Goal: Transaction & Acquisition: Purchase product/service

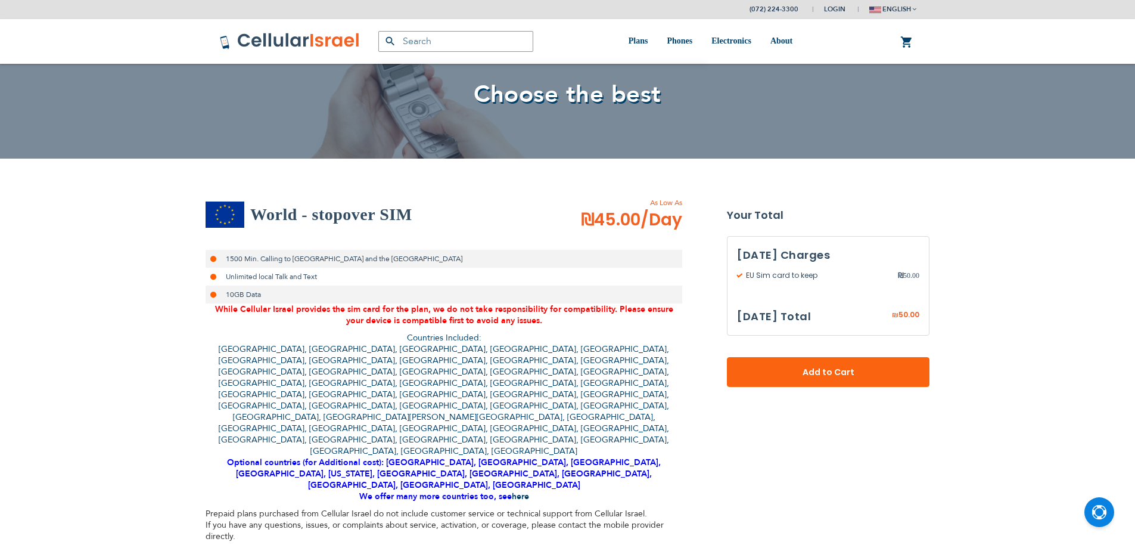
select select
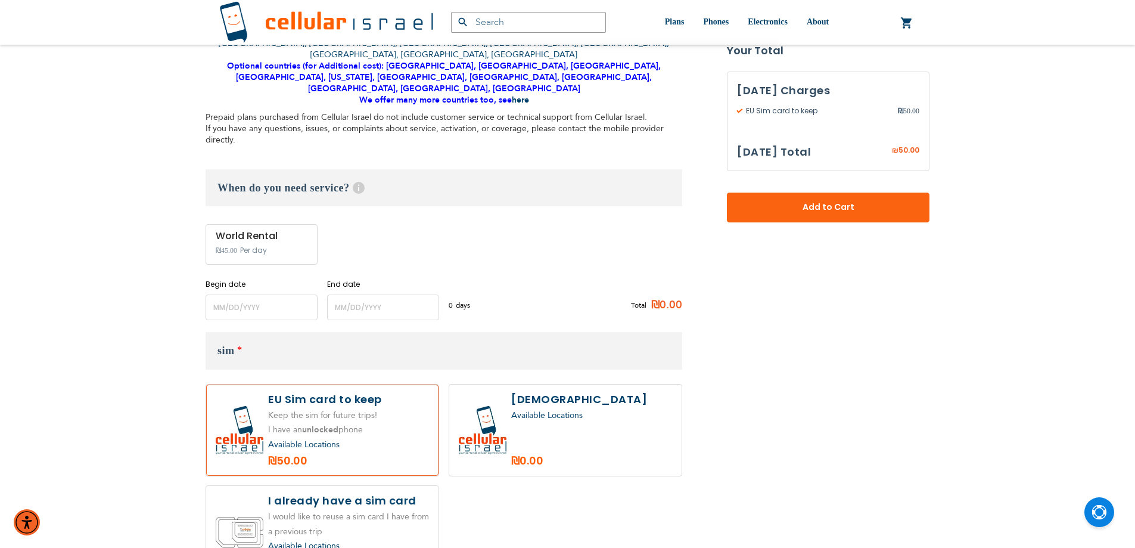
scroll to position [477, 0]
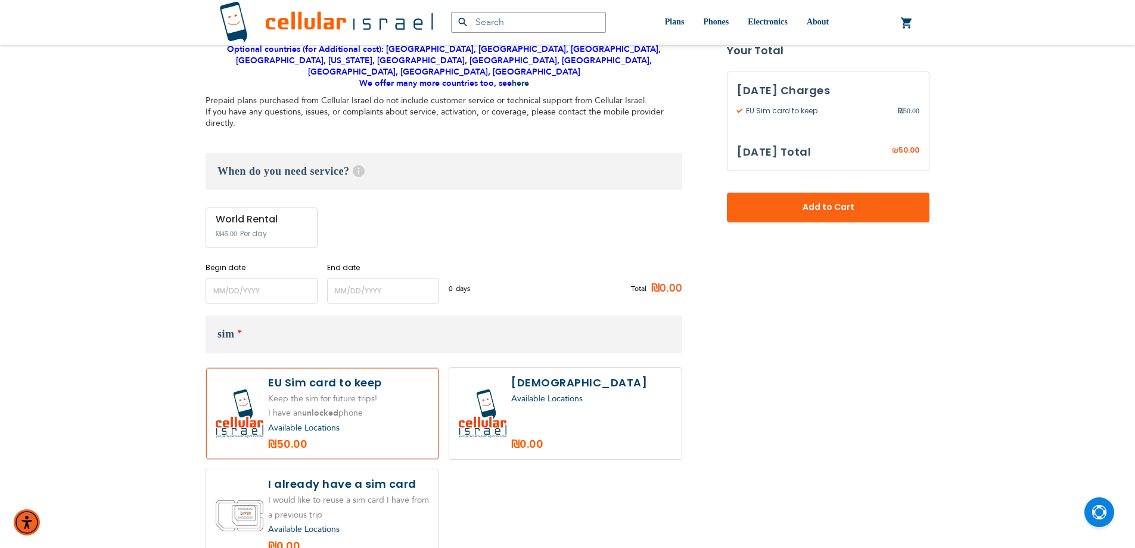
click at [244, 262] on div "Begin date Please enter Start Date" at bounding box center [262, 282] width 112 height 41
click at [240, 278] on input "name" at bounding box center [262, 291] width 112 height 26
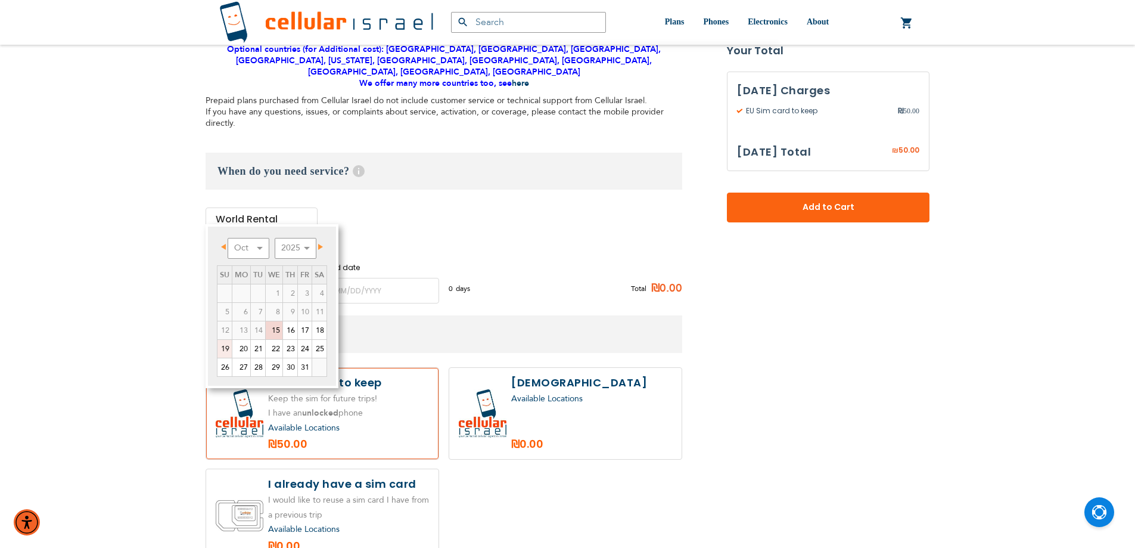
click at [223, 346] on link "19" at bounding box center [224, 349] width 14 height 18
type input "[DATE]"
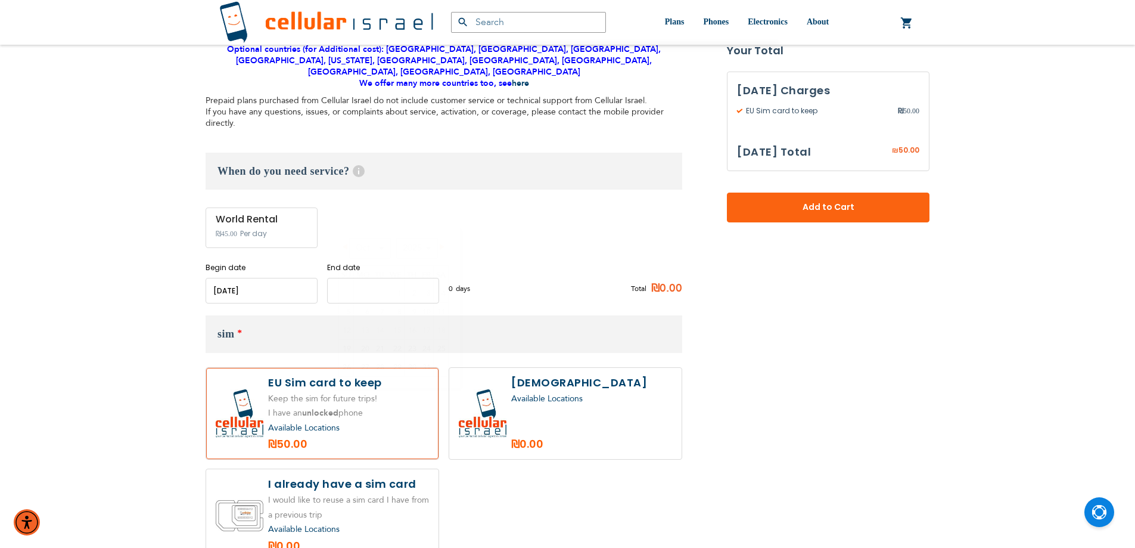
click at [369, 278] on input "name" at bounding box center [383, 291] width 112 height 26
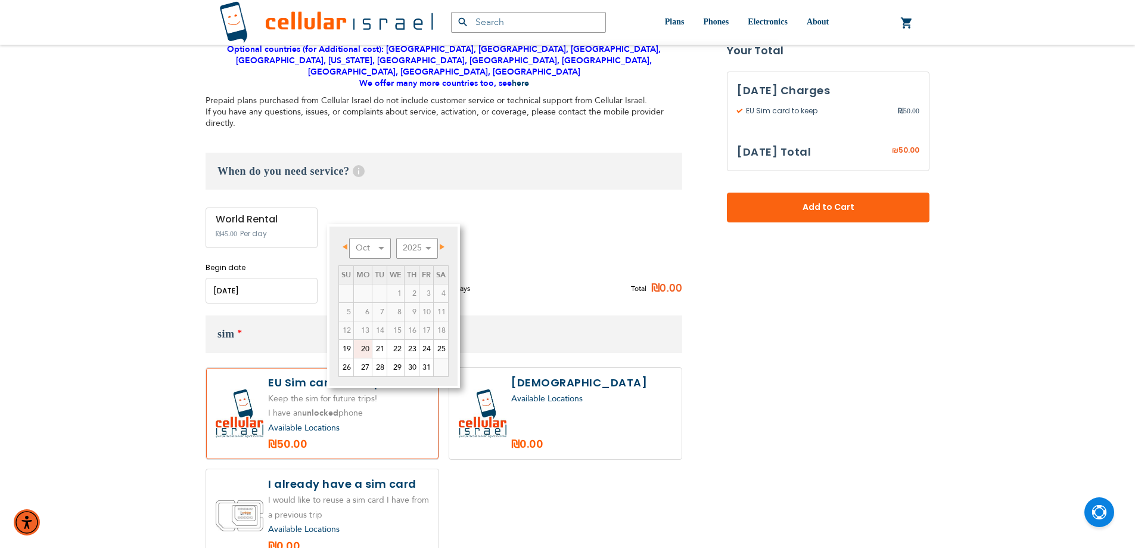
click at [362, 354] on link "20" at bounding box center [363, 349] width 18 height 18
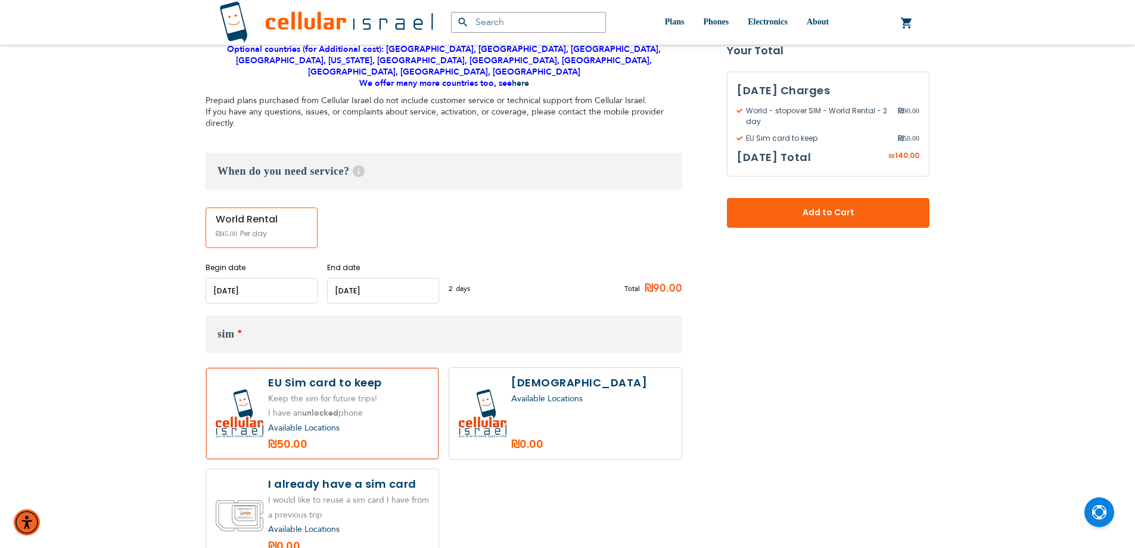
click at [382, 278] on input "name" at bounding box center [383, 291] width 112 height 26
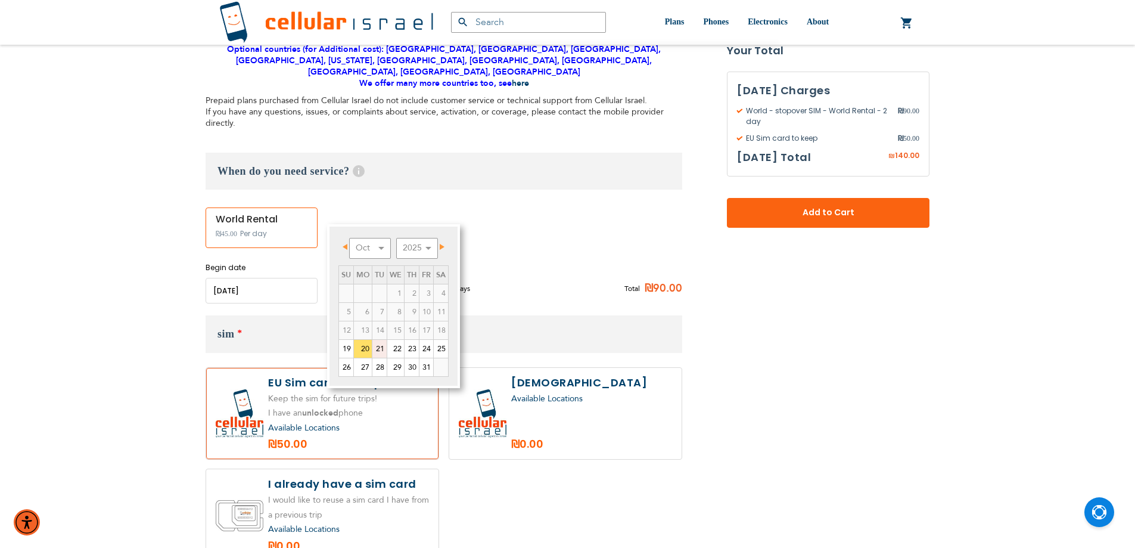
drag, startPoint x: 386, startPoint y: 345, endPoint x: 468, endPoint y: 369, distance: 85.8
click at [386, 346] on link "21" at bounding box center [379, 349] width 14 height 18
type input "[DATE]"
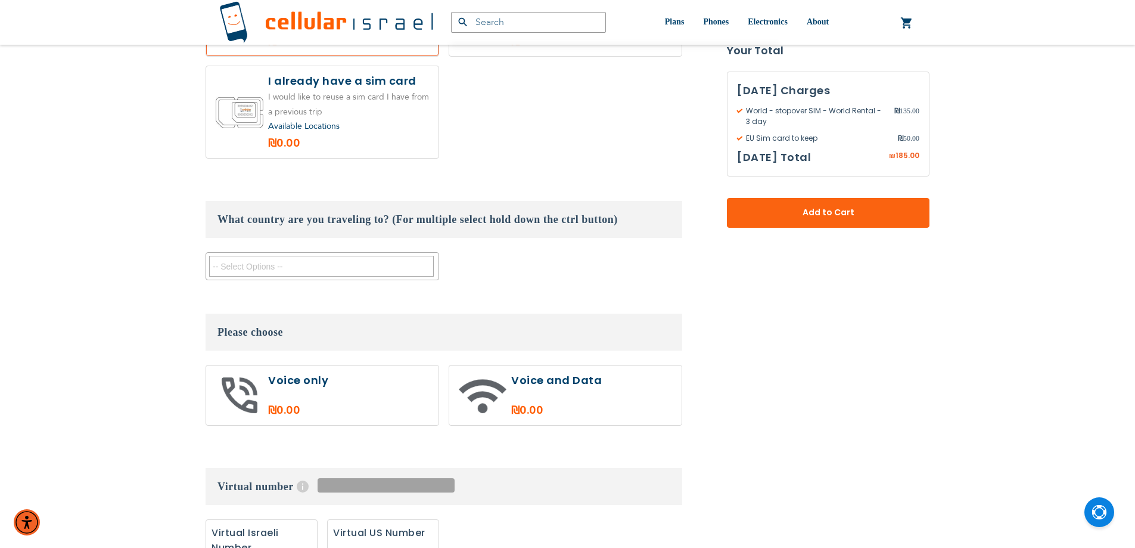
scroll to position [894, 0]
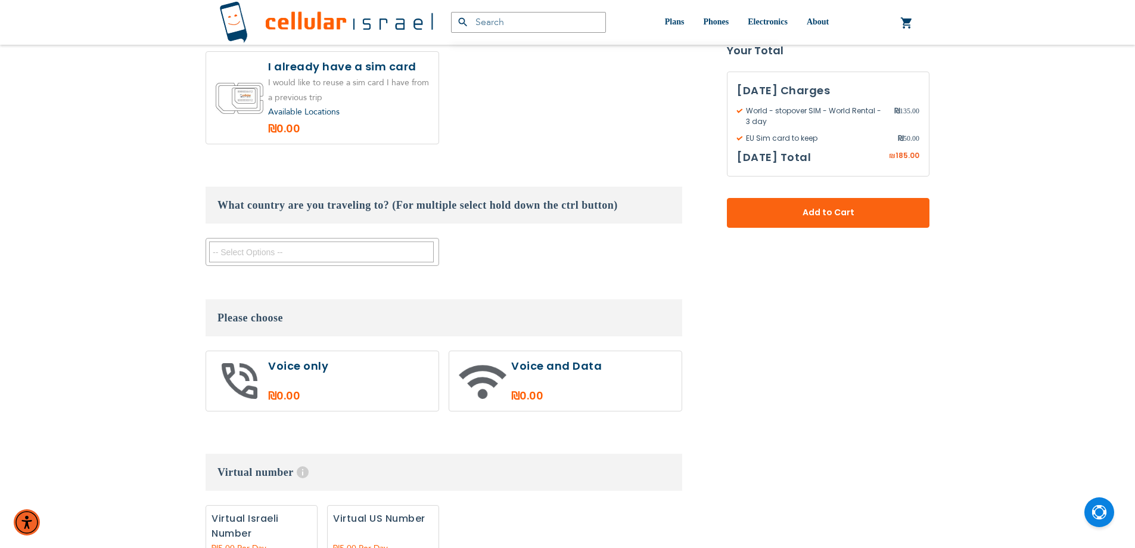
click at [747, 325] on form "World - stopover SIM As Low As ₪45.00 /Day 1500 Min. Calling to [GEOGRAPHIC_DAT…" at bounding box center [568, 225] width 724 height 1716
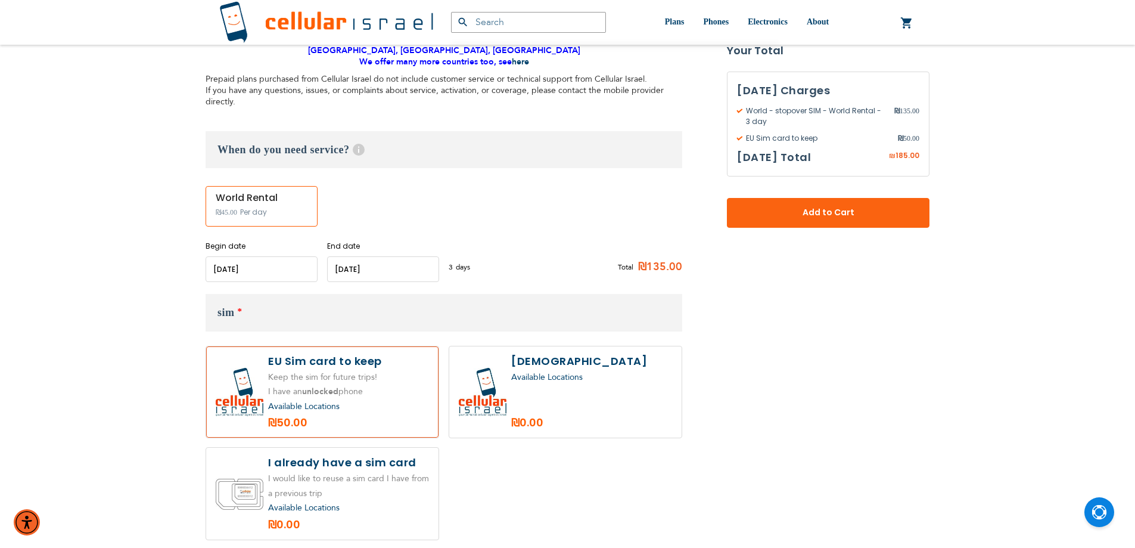
scroll to position [477, 0]
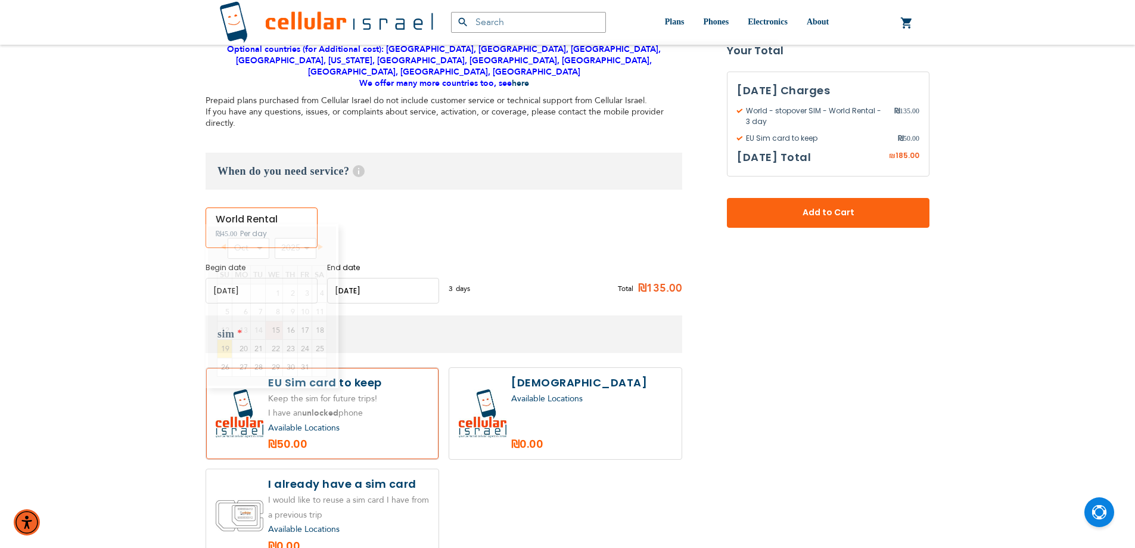
click at [285, 278] on input "name" at bounding box center [262, 291] width 112 height 26
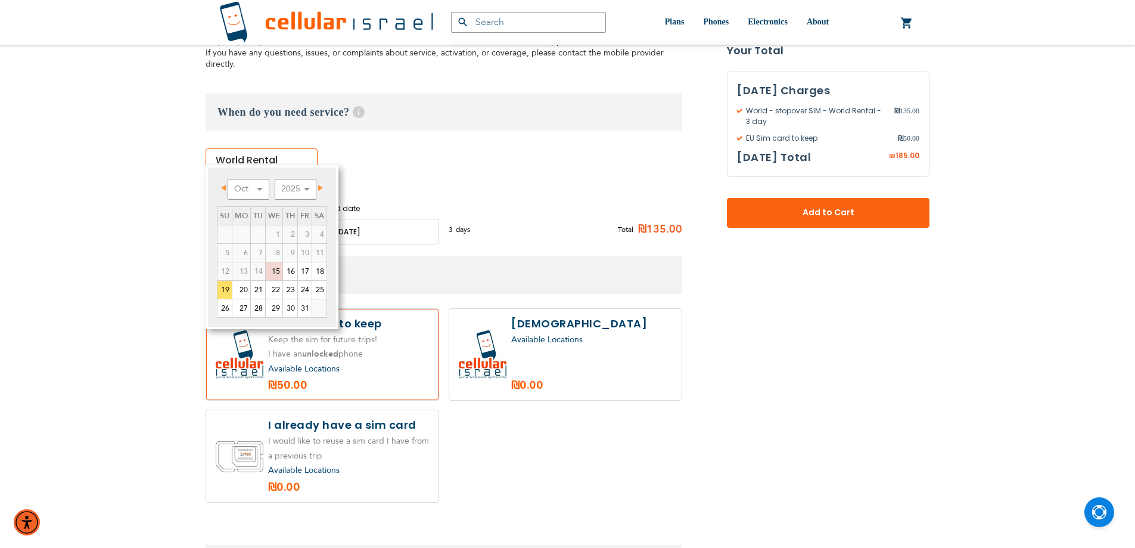
scroll to position [655, 0]
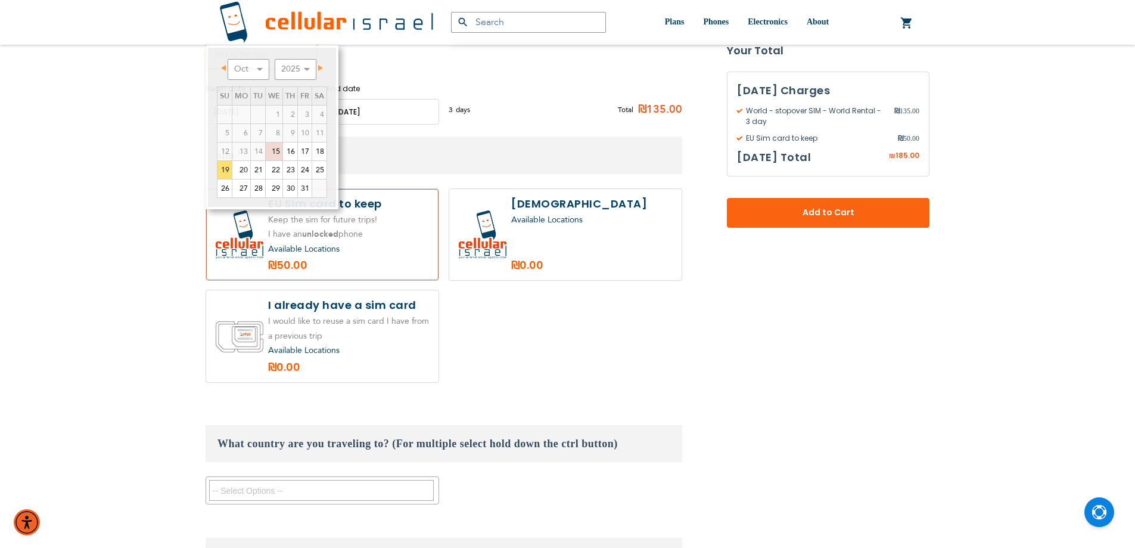
click at [555, 266] on div "Keep the sim for future trips!" at bounding box center [444, 289] width 477 height 203
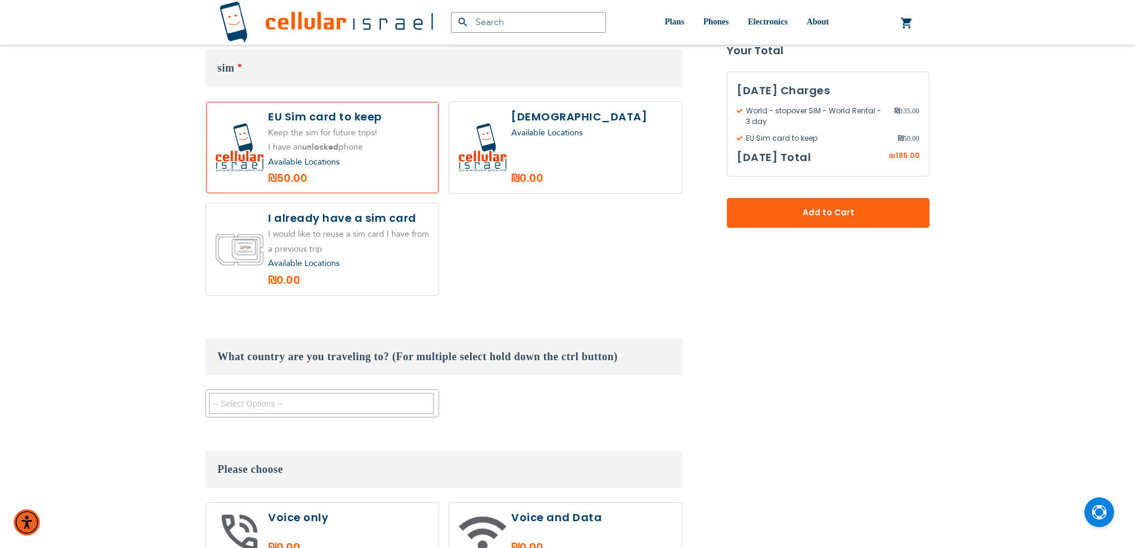
scroll to position [834, 0]
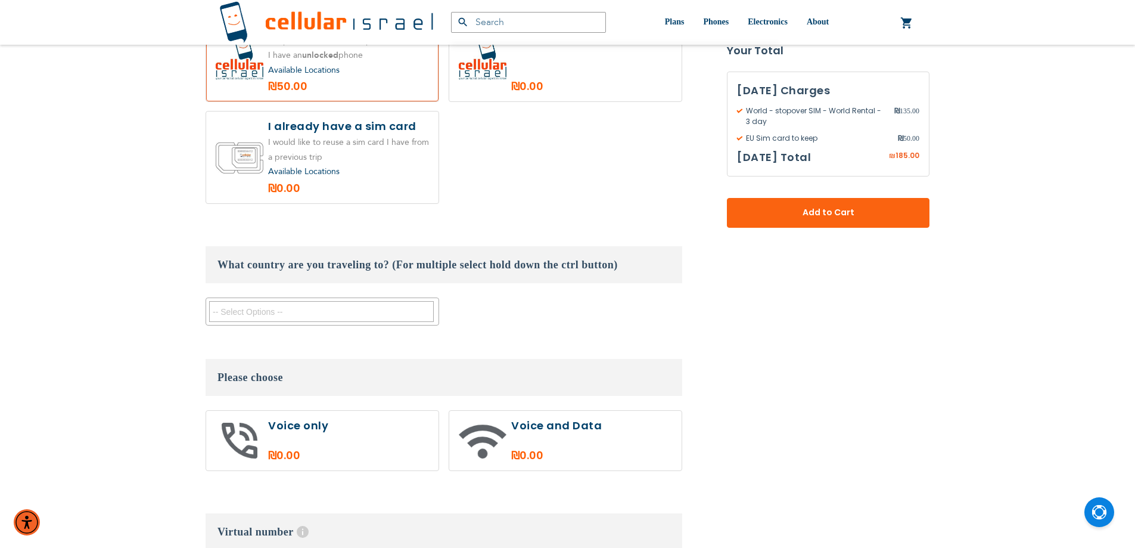
click at [354, 301] on textarea "Search" at bounding box center [321, 311] width 225 height 21
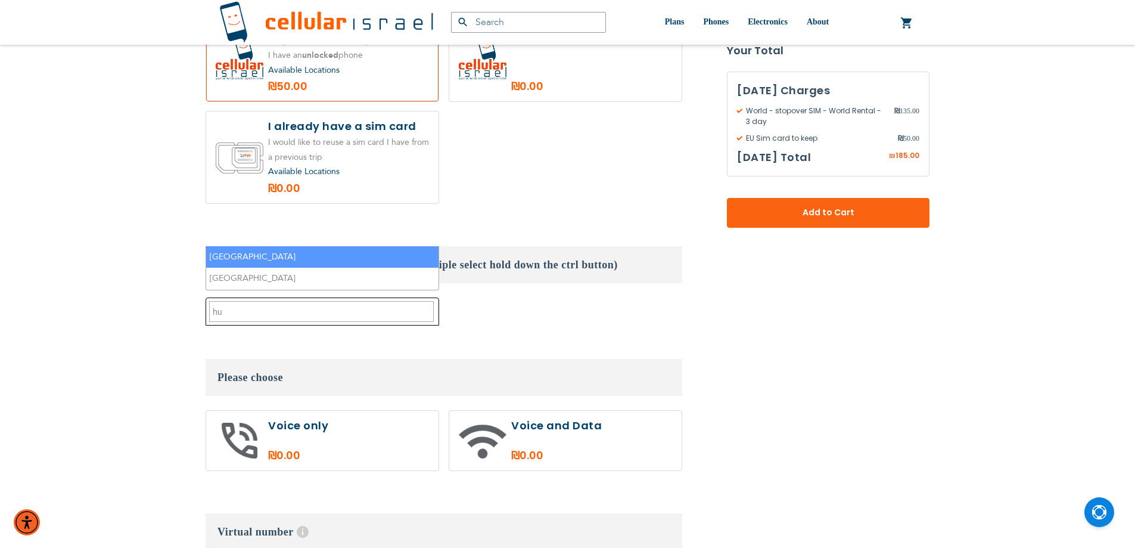
type textarea "hu"
click at [340, 256] on li "[GEOGRAPHIC_DATA]" at bounding box center [322, 257] width 232 height 22
select select "10974"
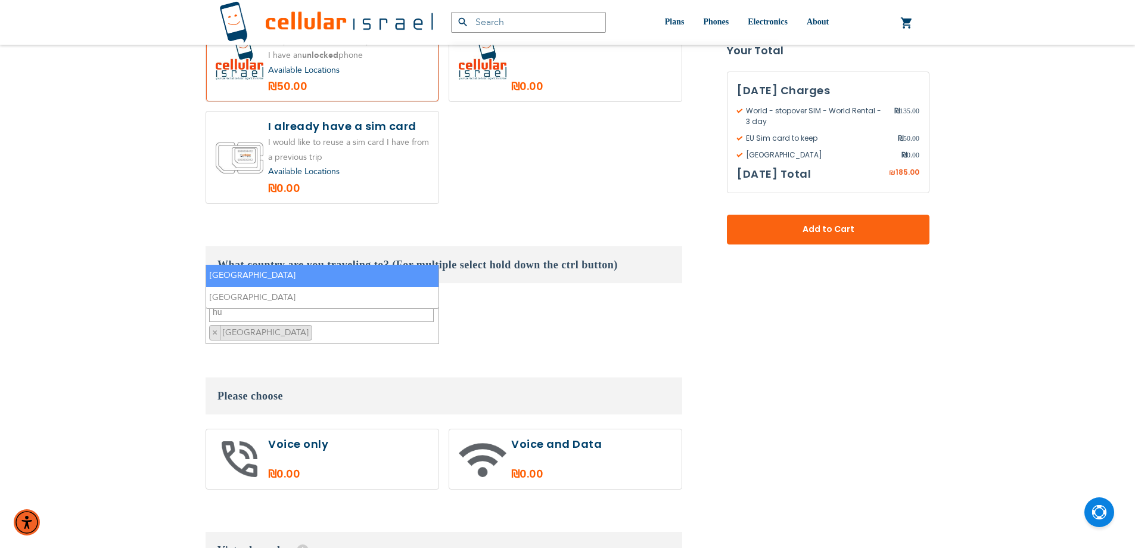
click at [393, 301] on textarea "hu" at bounding box center [321, 311] width 225 height 21
type textarea "h"
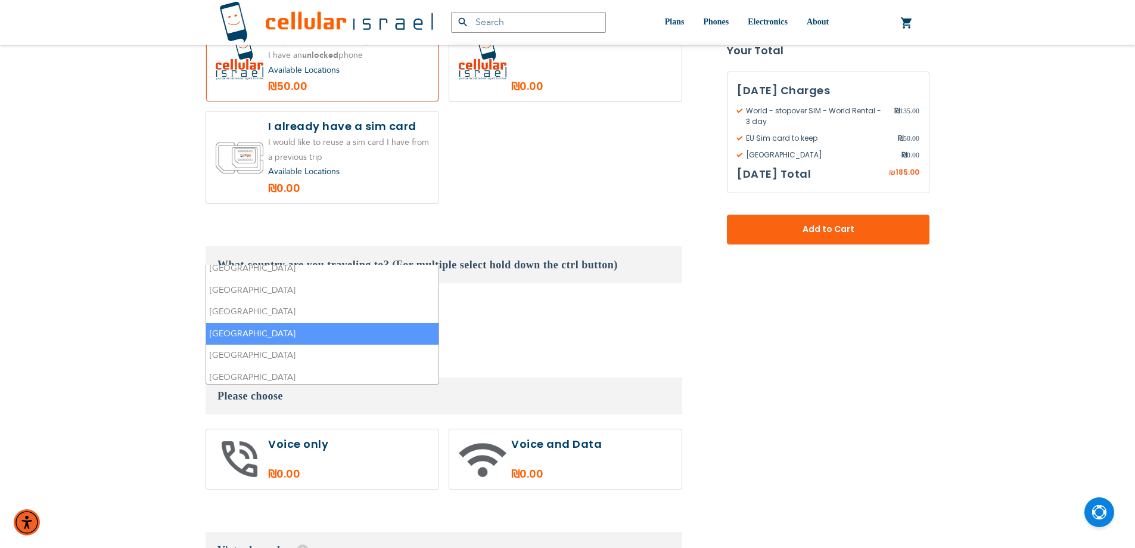
scroll to position [0, 0]
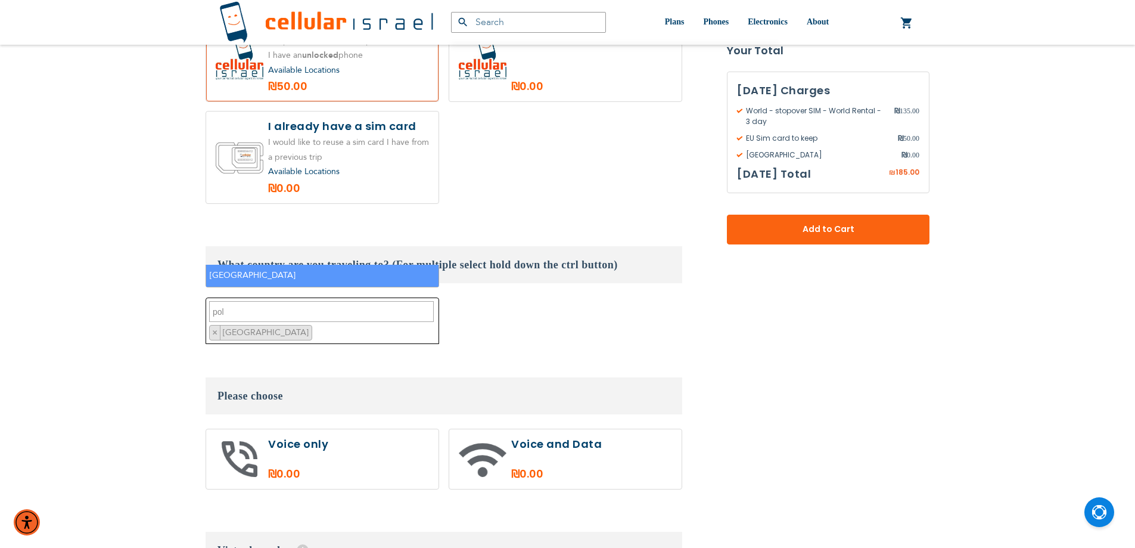
click at [296, 279] on li "[GEOGRAPHIC_DATA]" at bounding box center [322, 276] width 232 height 22
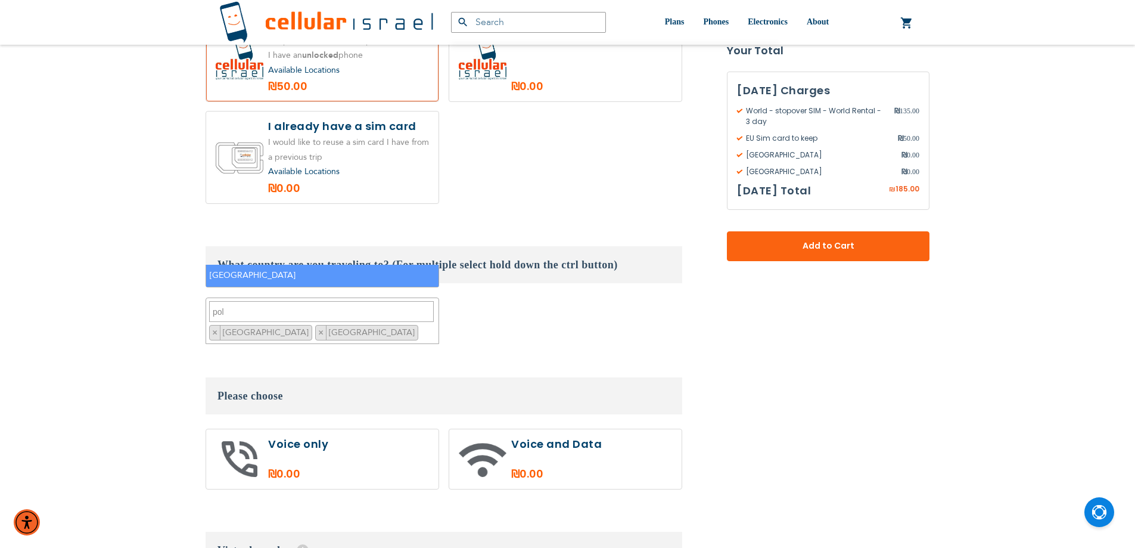
click at [294, 301] on textarea "pol" at bounding box center [321, 311] width 225 height 21
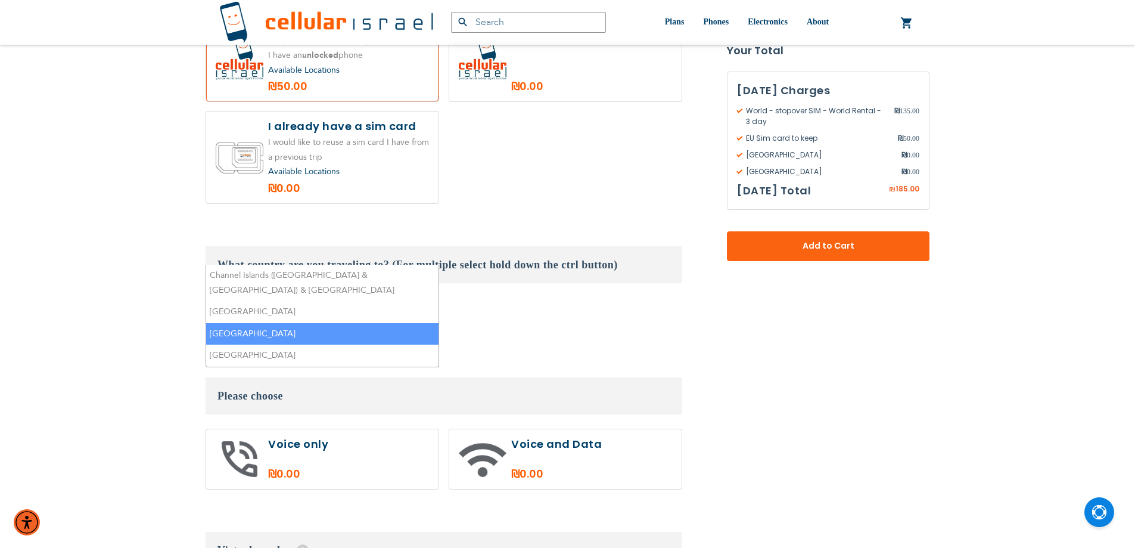
type textarea "sl"
click at [241, 323] on li "[GEOGRAPHIC_DATA]" at bounding box center [322, 334] width 232 height 22
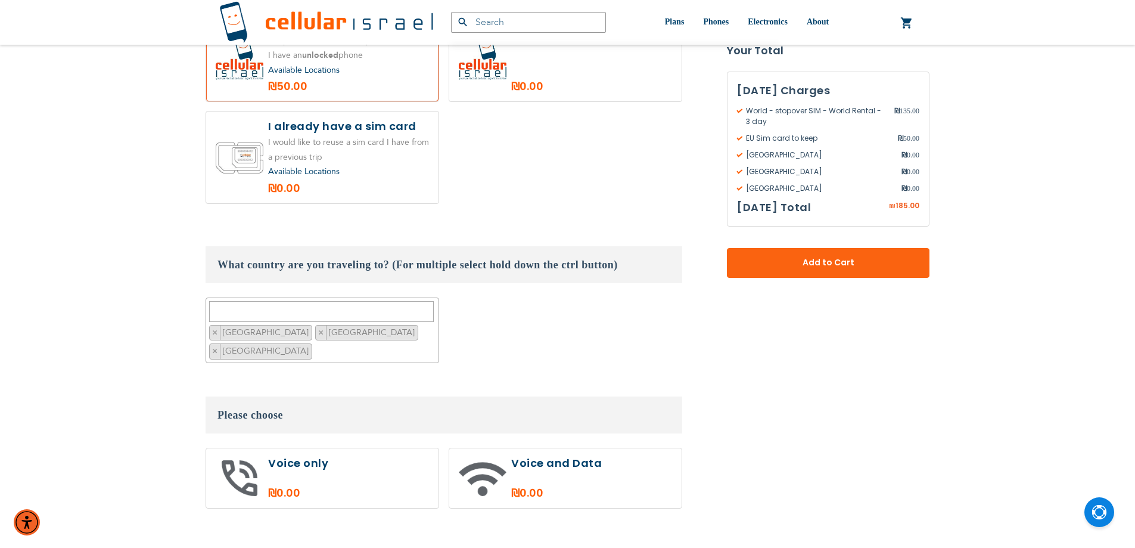
click at [548, 448] on label at bounding box center [565, 478] width 232 height 60
radio input "true"
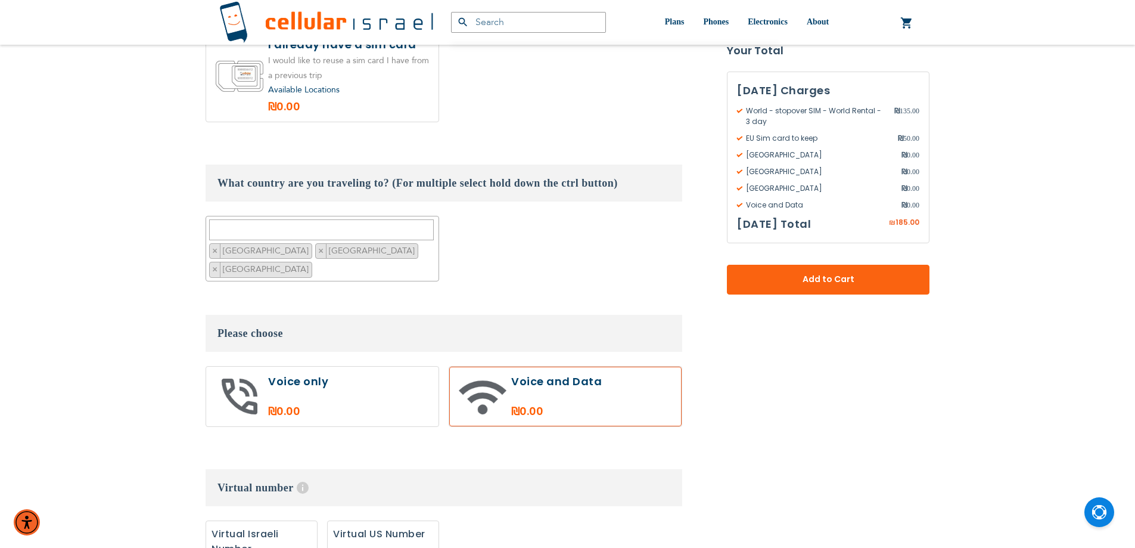
scroll to position [1132, 0]
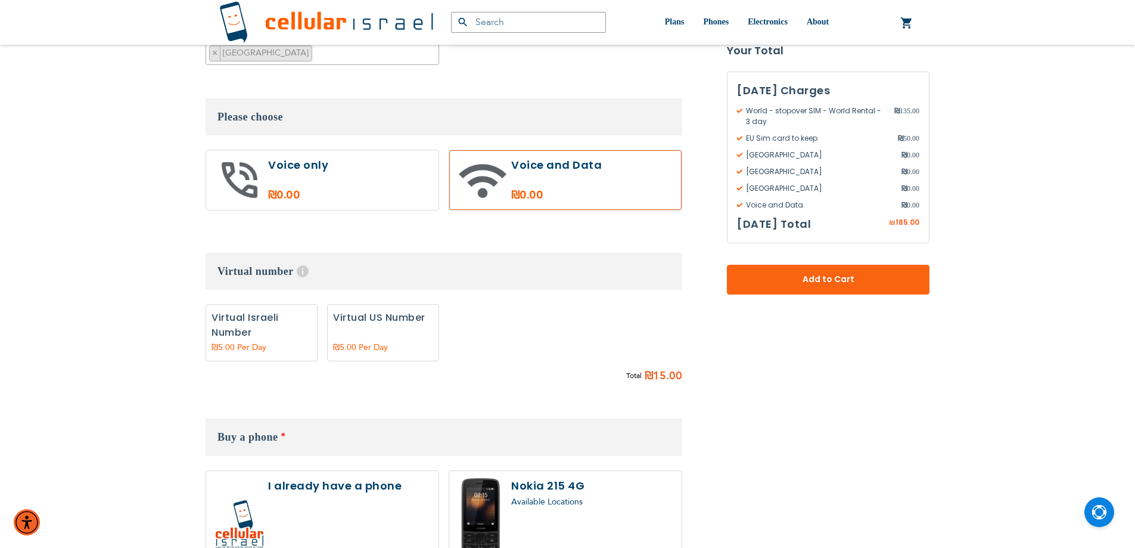
click at [260, 304] on label "Add" at bounding box center [262, 332] width 112 height 57
radio input "true"
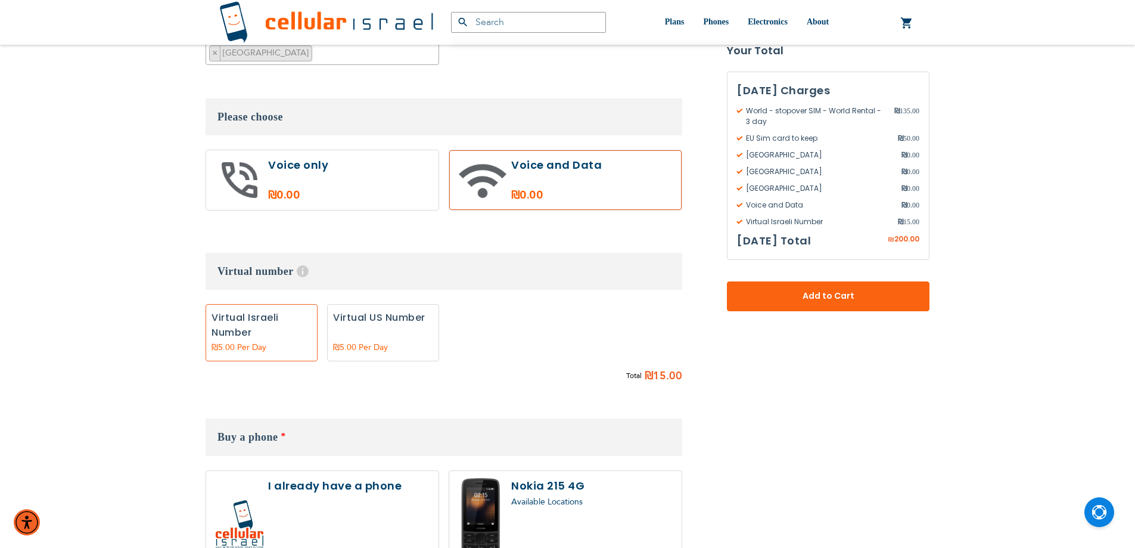
click at [341, 471] on label at bounding box center [322, 524] width 232 height 107
radio input "true"
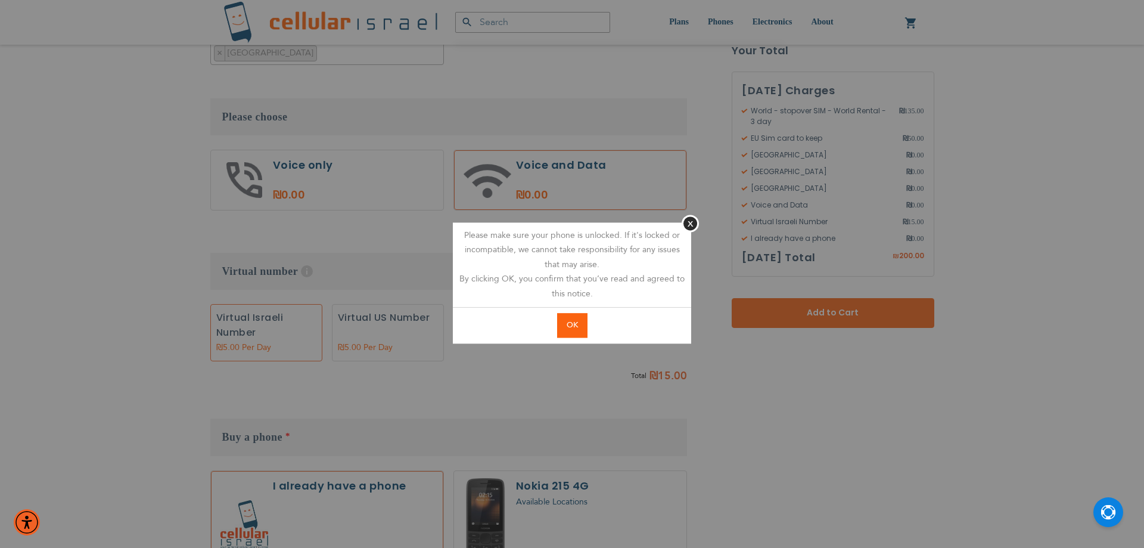
click at [579, 325] on button "OK" at bounding box center [572, 325] width 30 height 24
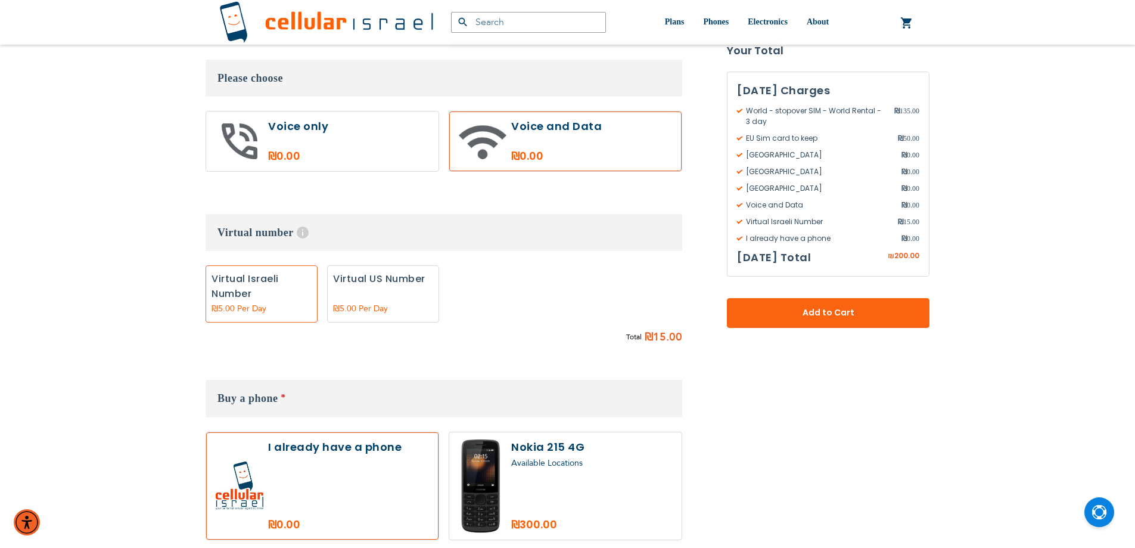
scroll to position [1192, 0]
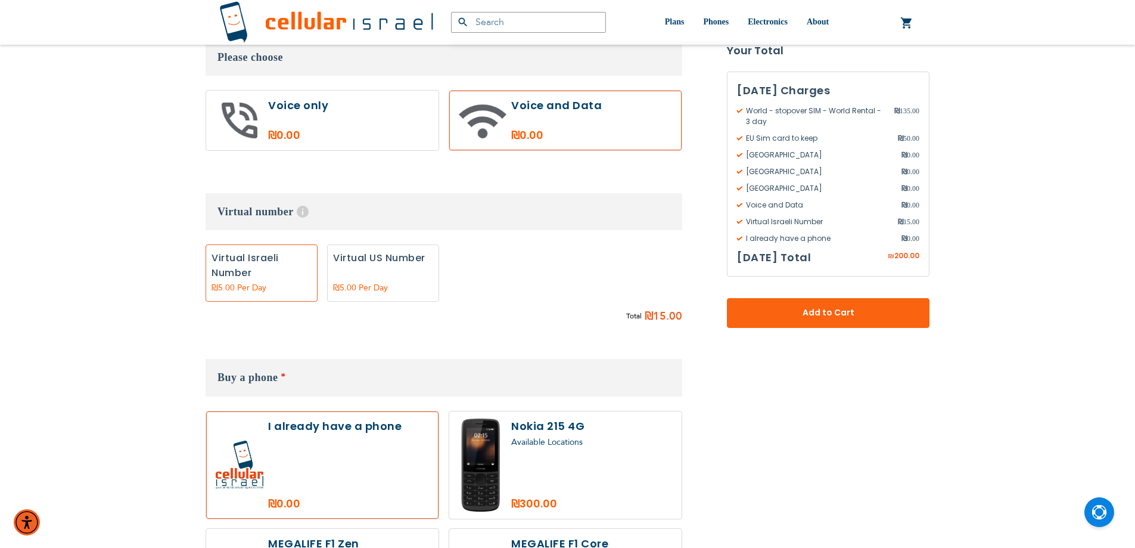
click at [229, 244] on label "Add" at bounding box center [262, 272] width 112 height 57
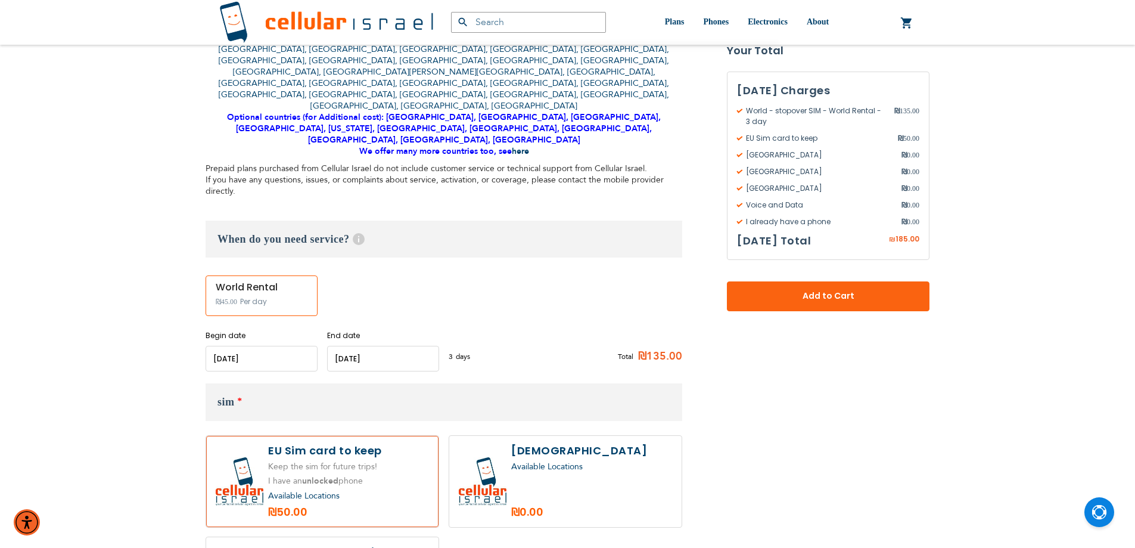
scroll to position [417, 0]
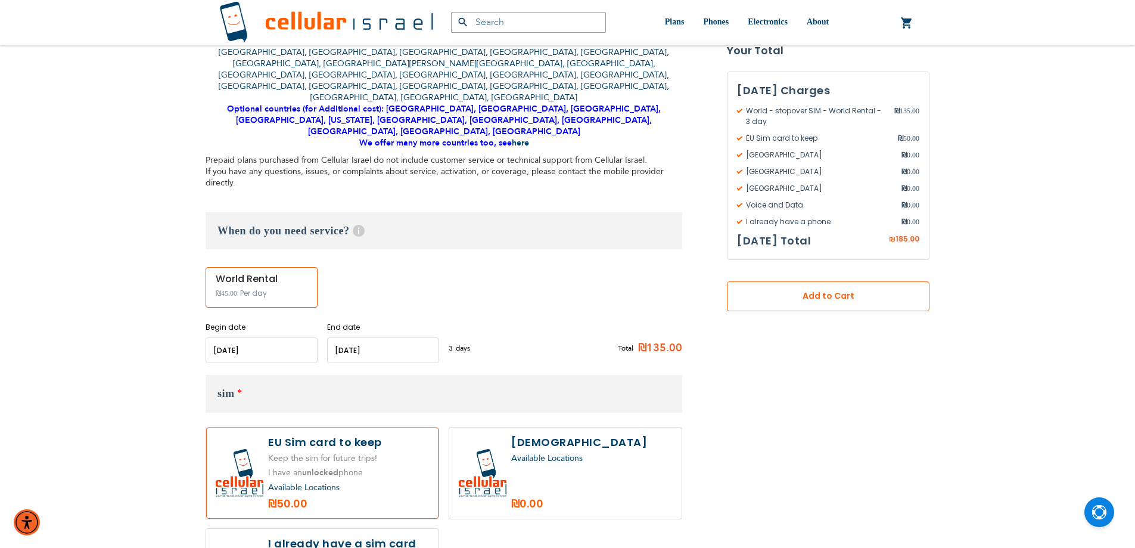
click at [852, 286] on button "Add to Cart" at bounding box center [828, 296] width 203 height 30
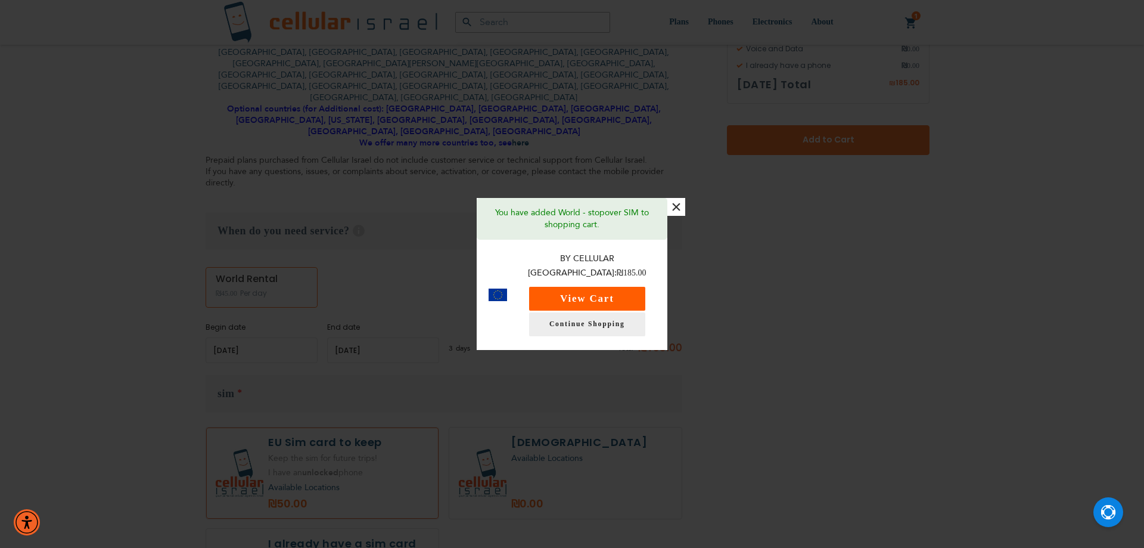
click at [581, 303] on button "View Cart" at bounding box center [587, 299] width 116 height 24
